Goal: Task Accomplishment & Management: Use online tool/utility

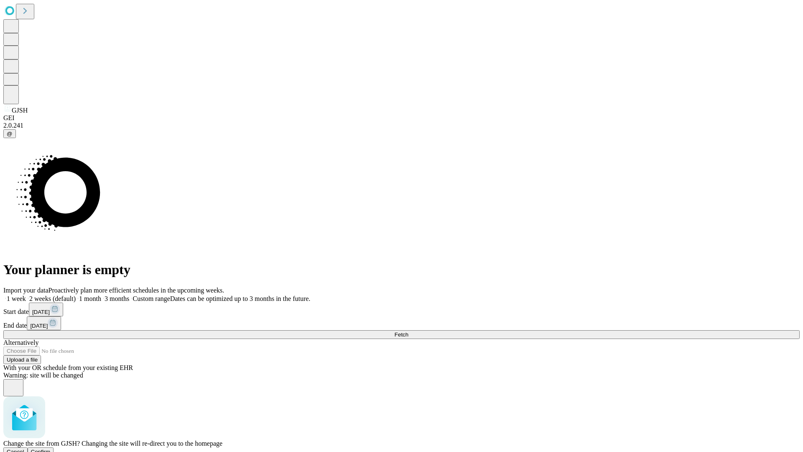
click at [51, 448] on span "Confirm" at bounding box center [41, 451] width 20 height 6
click at [26, 295] on label "1 week" at bounding box center [14, 298] width 23 height 7
click at [408, 331] on span "Fetch" at bounding box center [401, 334] width 14 height 6
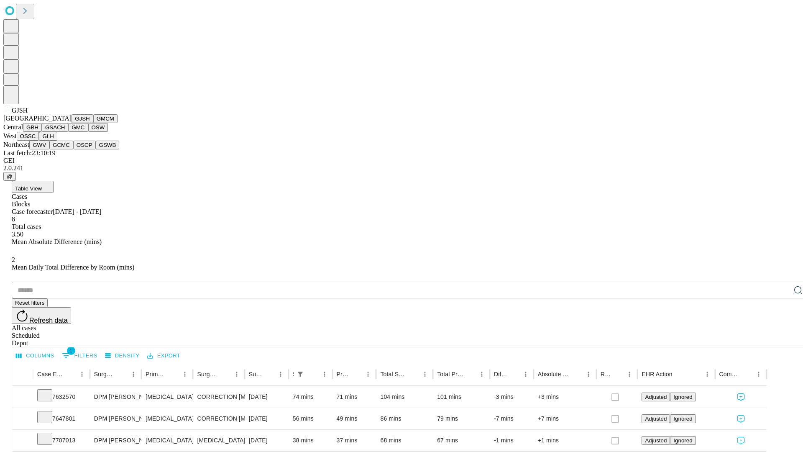
click at [93, 123] on button "GMCM" at bounding box center [105, 118] width 24 height 9
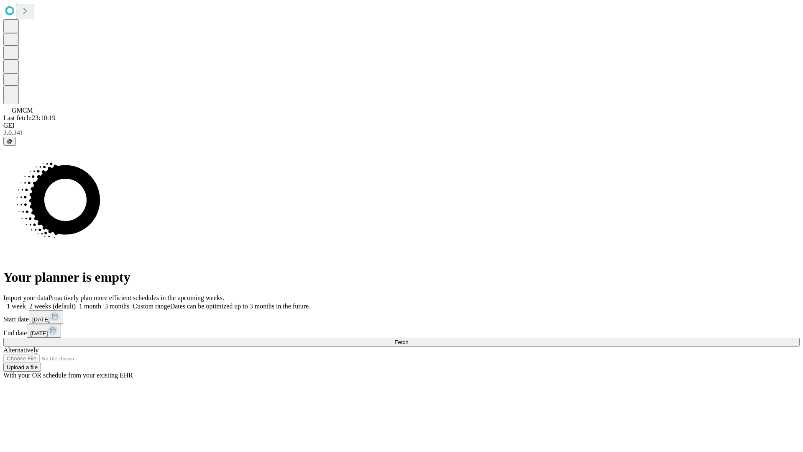
click at [26, 302] on label "1 week" at bounding box center [14, 305] width 23 height 7
click at [408, 339] on span "Fetch" at bounding box center [401, 342] width 14 height 6
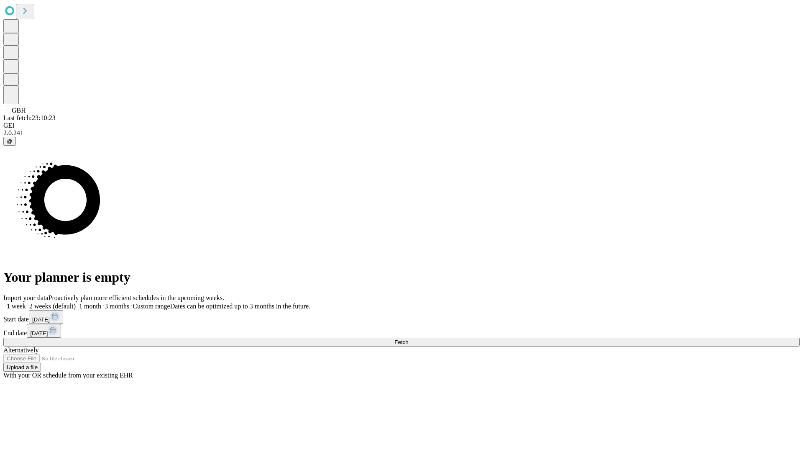
click at [408, 339] on span "Fetch" at bounding box center [401, 342] width 14 height 6
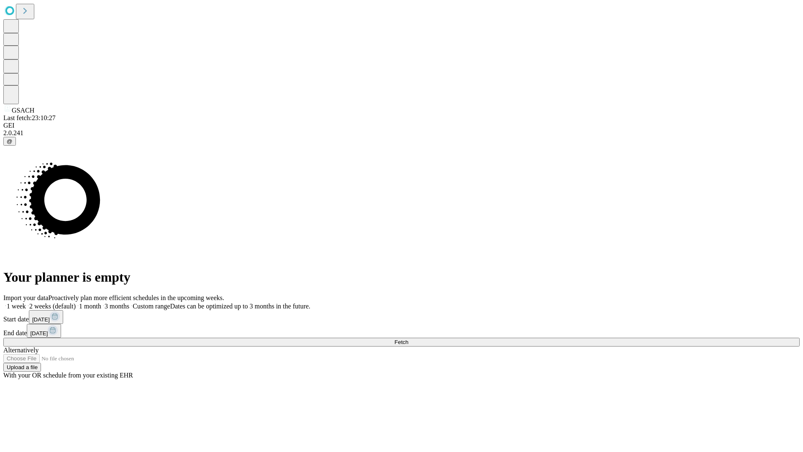
click at [408, 339] on span "Fetch" at bounding box center [401, 342] width 14 height 6
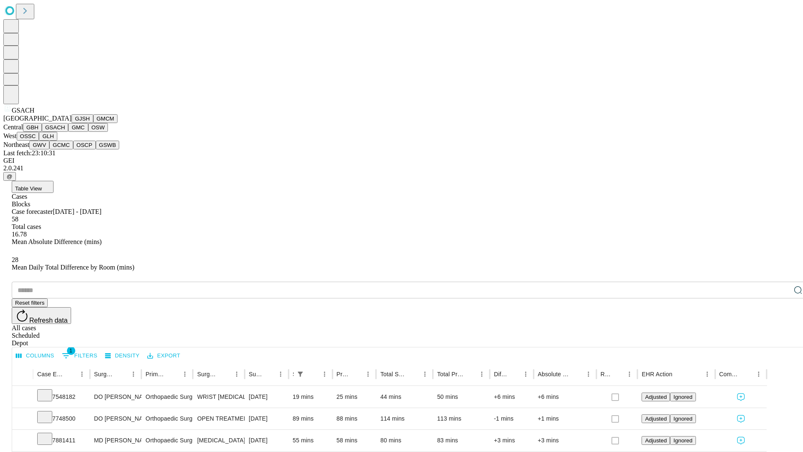
click at [68, 132] on button "GMC" at bounding box center [78, 127] width 20 height 9
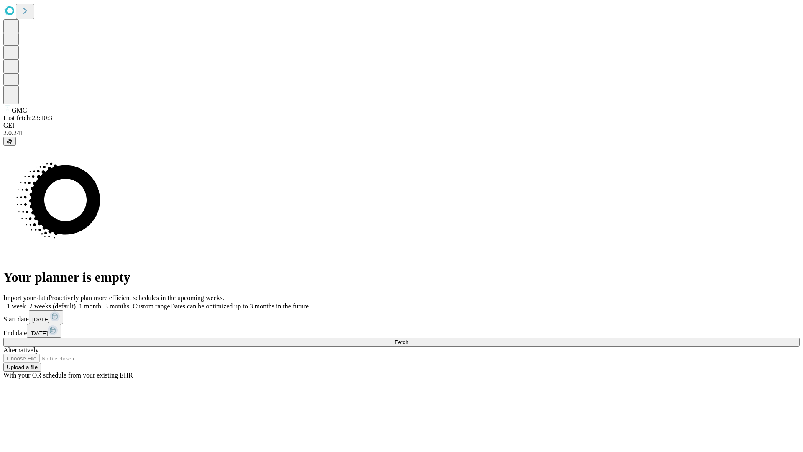
click at [26, 302] on label "1 week" at bounding box center [14, 305] width 23 height 7
click at [408, 339] on span "Fetch" at bounding box center [401, 342] width 14 height 6
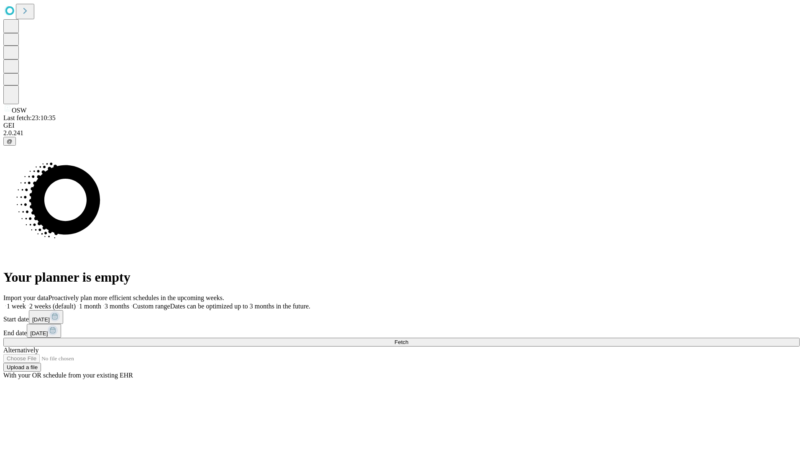
click at [408, 339] on span "Fetch" at bounding box center [401, 342] width 14 height 6
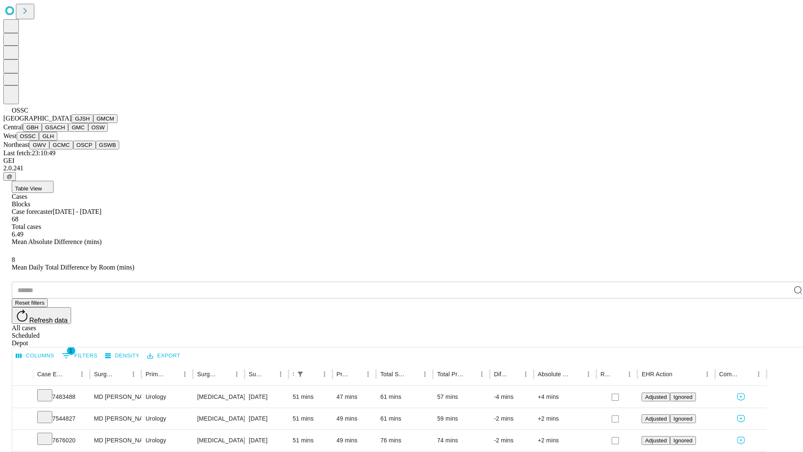
click at [57, 141] on button "GLH" at bounding box center [48, 136] width 18 height 9
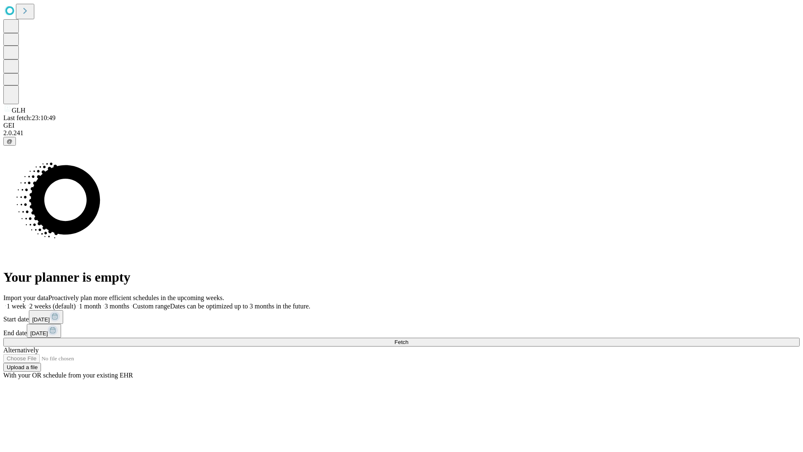
click at [26, 302] on label "1 week" at bounding box center [14, 305] width 23 height 7
click at [408, 339] on span "Fetch" at bounding box center [401, 342] width 14 height 6
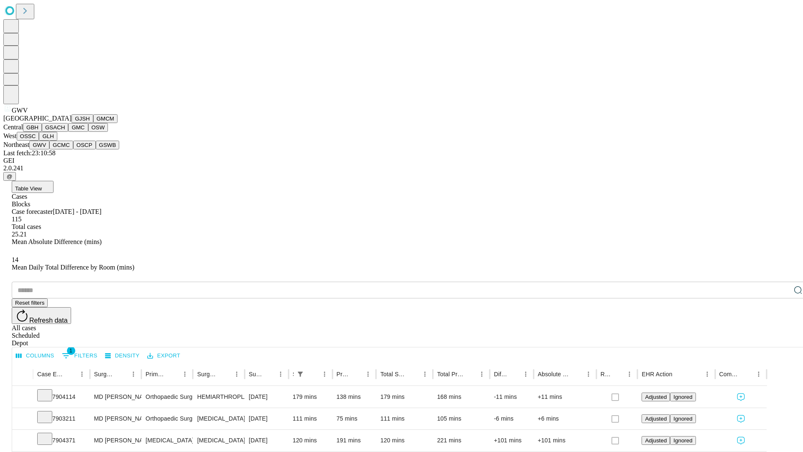
click at [65, 149] on button "GCMC" at bounding box center [61, 145] width 24 height 9
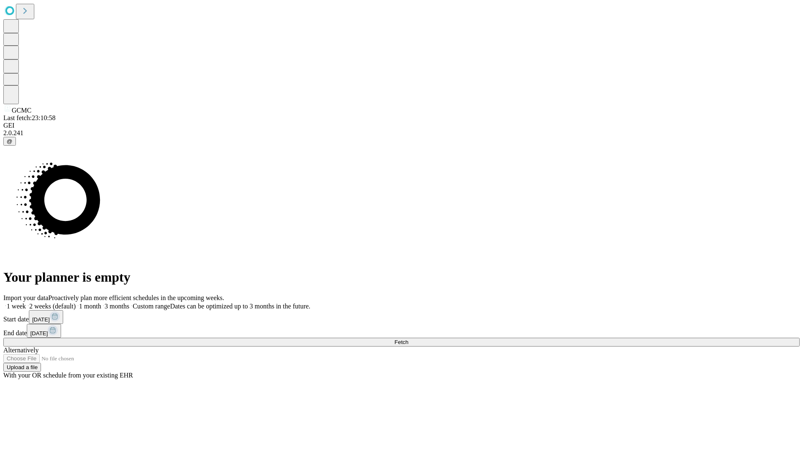
click at [26, 302] on label "1 week" at bounding box center [14, 305] width 23 height 7
click at [408, 339] on span "Fetch" at bounding box center [401, 342] width 14 height 6
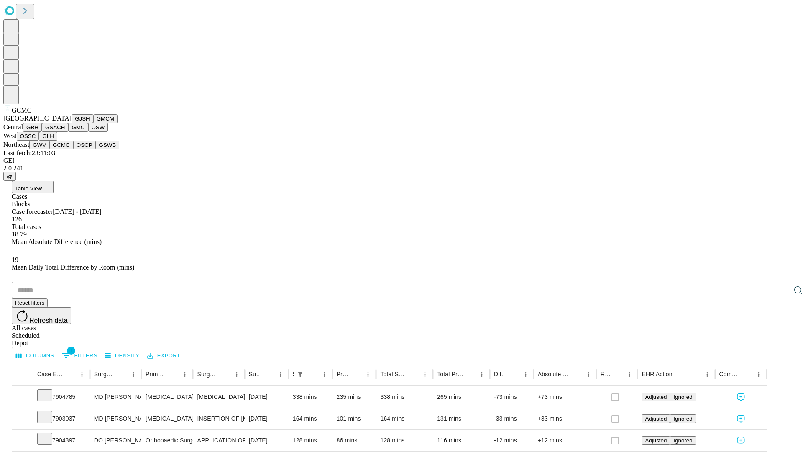
click at [73, 149] on button "OSCP" at bounding box center [84, 145] width 23 height 9
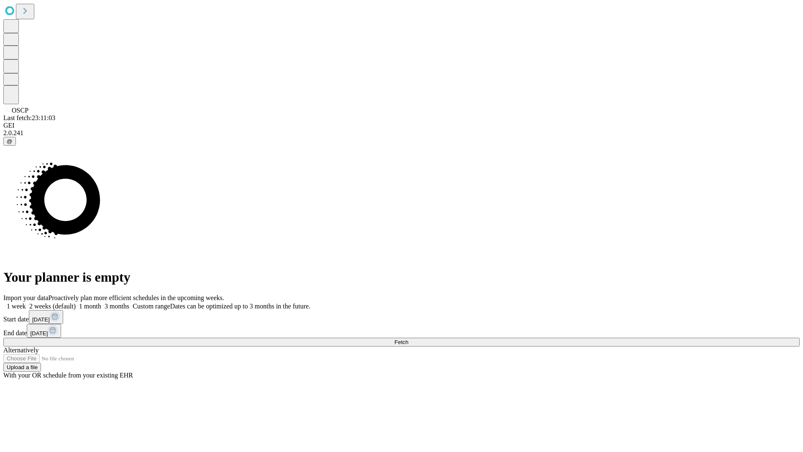
click at [26, 302] on label "1 week" at bounding box center [14, 305] width 23 height 7
click at [408, 339] on span "Fetch" at bounding box center [401, 342] width 14 height 6
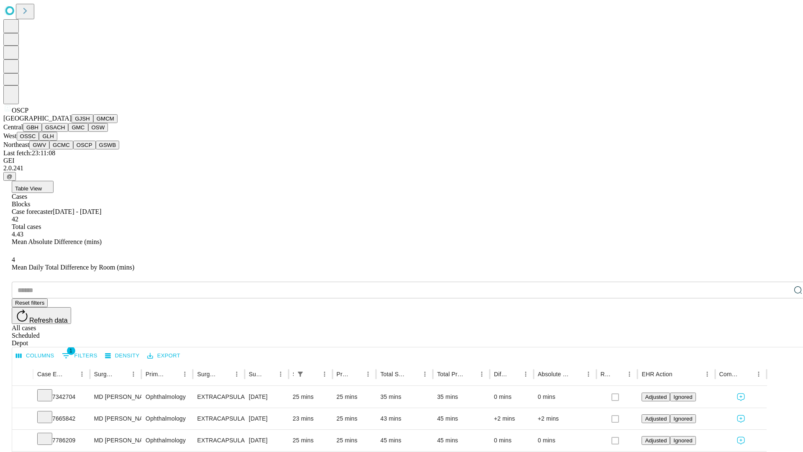
click at [96, 149] on button "GSWB" at bounding box center [108, 145] width 24 height 9
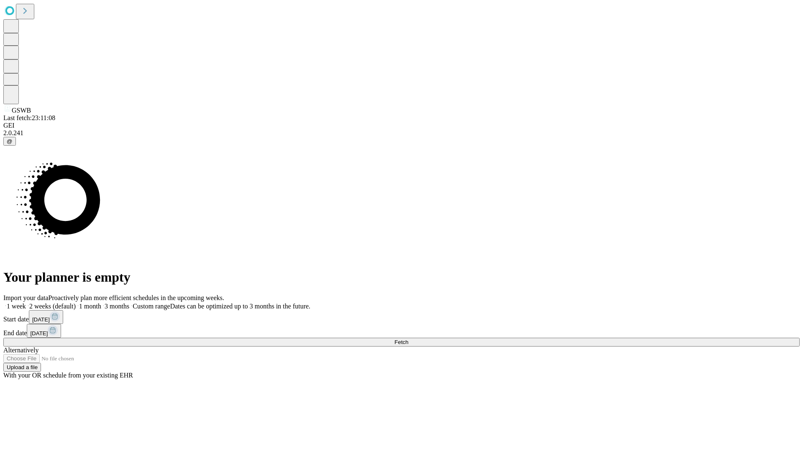
click at [26, 302] on label "1 week" at bounding box center [14, 305] width 23 height 7
click at [408, 339] on span "Fetch" at bounding box center [401, 342] width 14 height 6
